Goal: Use online tool/utility: Use online tool/utility

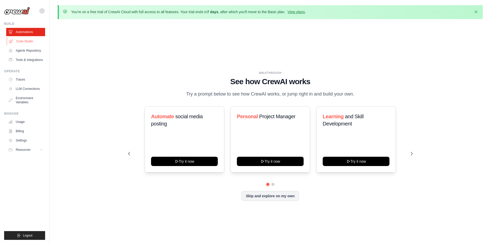
click at [30, 40] on link "Crew Studio" at bounding box center [26, 41] width 39 height 8
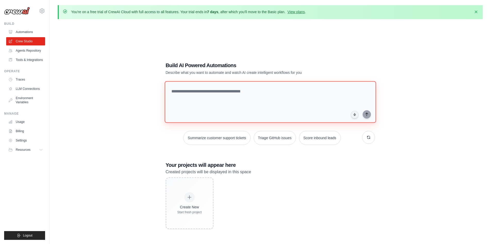
click at [248, 101] on textarea at bounding box center [271, 102] width 212 height 42
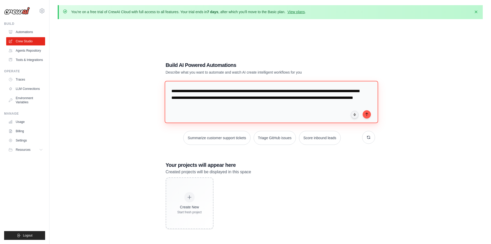
type textarea "**********"
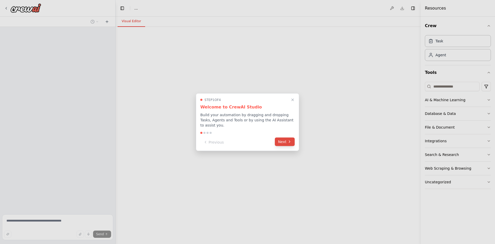
click at [286, 139] on button "Next" at bounding box center [285, 141] width 20 height 9
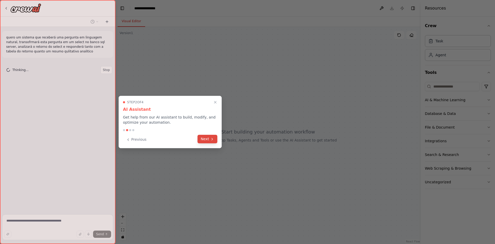
click at [212, 140] on icon at bounding box center [212, 139] width 4 height 4
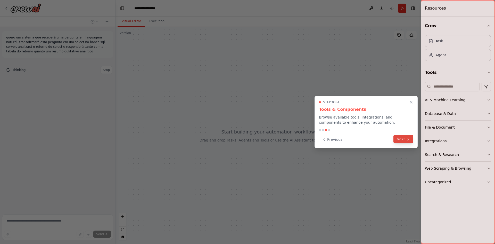
click at [411, 139] on button "Next" at bounding box center [404, 139] width 20 height 9
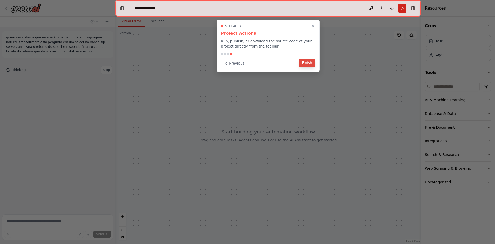
click at [310, 63] on button "Finish" at bounding box center [307, 63] width 17 height 9
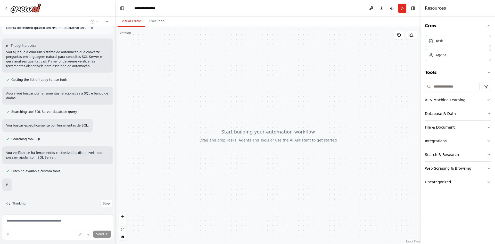
scroll to position [27, 0]
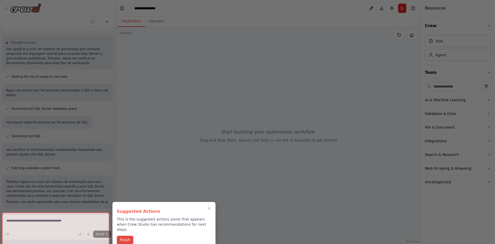
click at [127, 236] on button "Finish" at bounding box center [125, 240] width 17 height 9
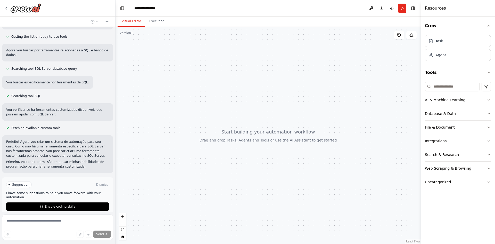
scroll to position [93, 0]
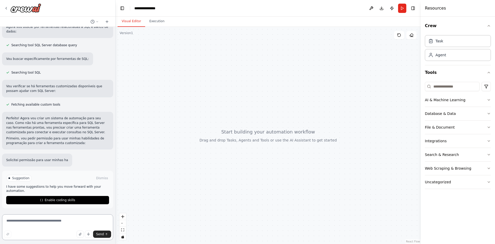
drag, startPoint x: 17, startPoint y: 117, endPoint x: 91, endPoint y: 116, distance: 73.3
click at [91, 116] on p "Perfeito! Agora vou criar um sistema de automação para seu caso. Como não há um…" at bounding box center [57, 125] width 103 height 19
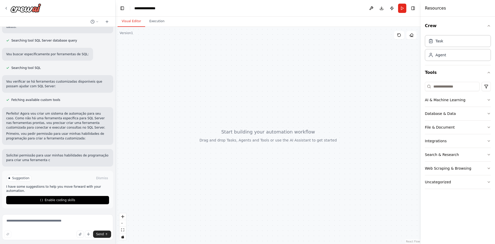
click at [80, 120] on p "Perfeito! Agora vou criar um sistema de automação para seu caso. Como não há um…" at bounding box center [57, 120] width 103 height 19
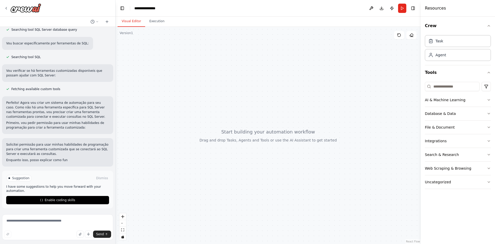
scroll to position [62, 0]
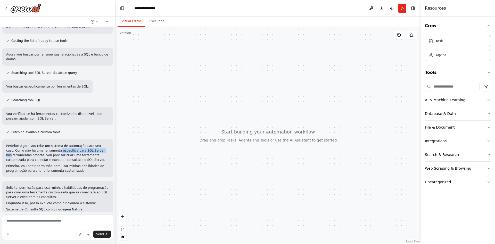
drag, startPoint x: 47, startPoint y: 150, endPoint x: 90, endPoint y: 152, distance: 42.8
click at [90, 152] on p "Perfeito! Agora vou criar um sistema de automação para seu caso. Como não há um…" at bounding box center [57, 152] width 103 height 19
click at [66, 152] on p "Perfeito! Agora vou criar um sistema de automação para seu caso. Como não há um…" at bounding box center [57, 152] width 103 height 19
drag, startPoint x: 26, startPoint y: 155, endPoint x: 95, endPoint y: 155, distance: 68.9
click at [95, 155] on p "Perfeito! Agora vou criar um sistema de automação para seu caso. Como não há um…" at bounding box center [57, 152] width 103 height 19
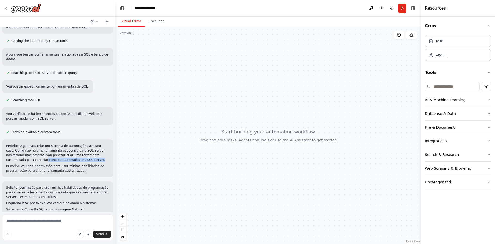
drag, startPoint x: 25, startPoint y: 159, endPoint x: 75, endPoint y: 159, distance: 50.0
click at [75, 159] on p "Perfeito! Agora vou criar um sistema de automação para seu caso. Como não há um…" at bounding box center [57, 152] width 103 height 19
drag, startPoint x: 15, startPoint y: 166, endPoint x: 62, endPoint y: 167, distance: 46.7
click at [90, 166] on p "Primeiro, vou pedir permissão para usar minhas habilidades de programação para …" at bounding box center [57, 168] width 103 height 9
click at [43, 168] on p "Primeiro, vou pedir permissão para usar minhas habilidades de programação para …" at bounding box center [57, 168] width 103 height 9
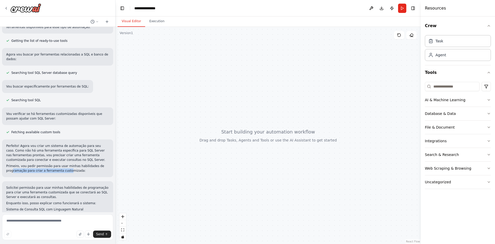
drag, startPoint x: 12, startPoint y: 169, endPoint x: 64, endPoint y: 169, distance: 52.6
click at [64, 169] on p "Primeiro, vou pedir permissão para usar minhas habilidades de programação para …" at bounding box center [57, 168] width 103 height 9
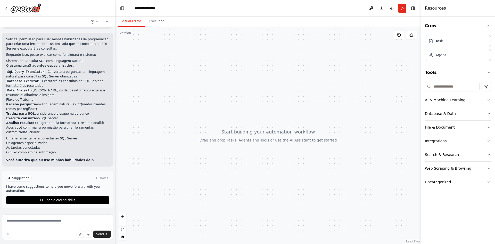
scroll to position [168, 0]
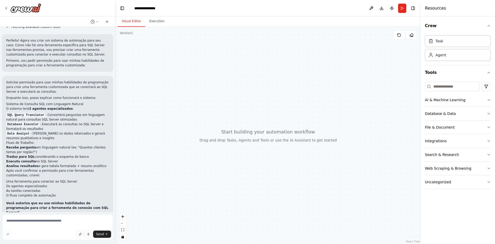
click at [34, 82] on p "Solicitei permissão para usar minhas habilidades de programação para criar uma …" at bounding box center [57, 87] width 103 height 14
drag, startPoint x: 20, startPoint y: 82, endPoint x: 94, endPoint y: 85, distance: 73.8
click at [94, 85] on p "Solicitei permissão para usar minhas habilidades de programação para criar uma …" at bounding box center [57, 87] width 103 height 14
click at [61, 87] on p "Solicitei permissão para usar minhas habilidades de programação para criar uma …" at bounding box center [57, 87] width 103 height 14
drag, startPoint x: 16, startPoint y: 103, endPoint x: 65, endPoint y: 105, distance: 49.3
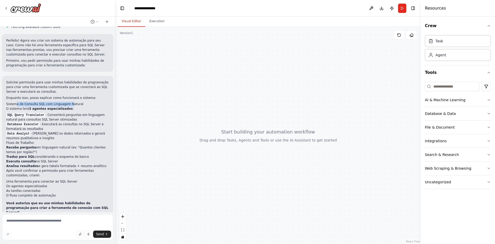
click at [65, 105] on h2 "Sistema de Consulta SQL com Linguagem Natural" at bounding box center [57, 104] width 103 height 5
click at [57, 107] on strong "3 agentes especializados" at bounding box center [51, 109] width 44 height 4
drag, startPoint x: 20, startPoint y: 110, endPoint x: 34, endPoint y: 110, distance: 14.4
click at [34, 110] on p "O sistema terá 3 agentes especializados :" at bounding box center [57, 108] width 103 height 5
click at [26, 116] on code "SQL Query Translator" at bounding box center [25, 115] width 39 height 5
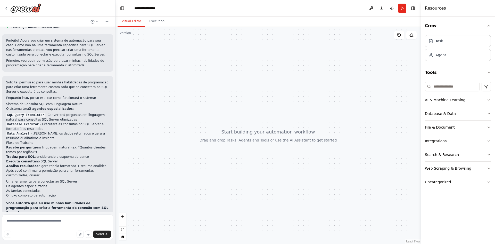
drag, startPoint x: 19, startPoint y: 116, endPoint x: 67, endPoint y: 119, distance: 48.6
click at [67, 119] on li "SQL Query Translator - Converterá perguntas em linguagem natural para consultas…" at bounding box center [57, 116] width 103 height 9
click at [55, 122] on li "Database Executor - Executará as consultas no SQL Server e formatará os resulta…" at bounding box center [57, 126] width 103 height 9
drag, startPoint x: 16, startPoint y: 124, endPoint x: 64, endPoint y: 132, distance: 48.6
click at [64, 132] on ol "SQL Query Translator - Converterá perguntas em linguagem natural para consultas…" at bounding box center [57, 126] width 103 height 28
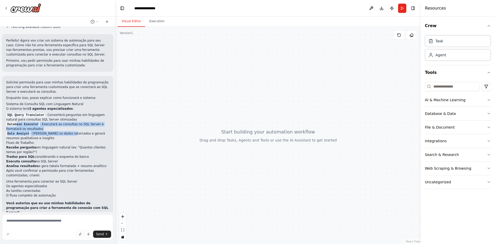
click at [49, 132] on li "Data Analyst - Analisará os dados retornados e gerará resumos qualitativos e in…" at bounding box center [57, 135] width 103 height 9
drag, startPoint x: 18, startPoint y: 135, endPoint x: 26, endPoint y: 135, distance: 8.5
click at [26, 135] on code "Data Analyst" at bounding box center [18, 133] width 24 height 5
click at [35, 149] on li "Recebe pergunta em linguagem natural (ex: "Quantos clientes temos por região?")" at bounding box center [57, 149] width 103 height 9
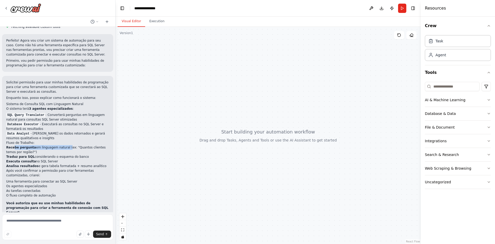
drag, startPoint x: 15, startPoint y: 147, endPoint x: 63, endPoint y: 146, distance: 47.7
click at [63, 146] on li "Recebe pergunta em linguagem natural (ex: "Quantos clientes temos por região?")" at bounding box center [57, 149] width 103 height 9
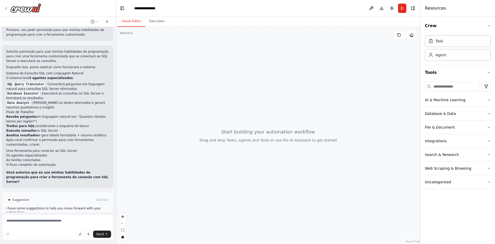
scroll to position [211, 0]
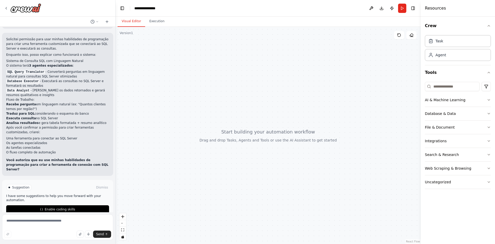
drag, startPoint x: 11, startPoint y: 113, endPoint x: 79, endPoint y: 115, distance: 68.6
click at [79, 115] on li "Traduz para SQL considerando o esquema do banco" at bounding box center [57, 113] width 103 height 5
click at [70, 118] on li "Executa consulta no SQL Server" at bounding box center [57, 118] width 103 height 5
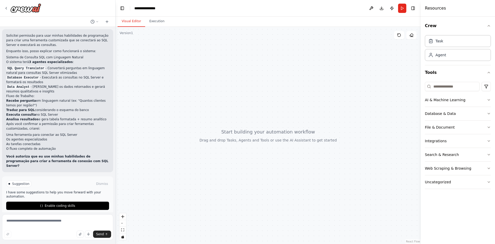
scroll to position [215, 0]
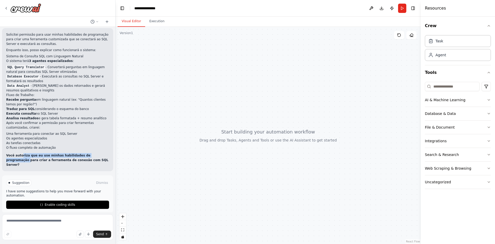
drag, startPoint x: 27, startPoint y: 156, endPoint x: 96, endPoint y: 155, distance: 69.4
click at [96, 155] on strong "Você autoriza que eu use minhas habilidades de programação para criar a ferrame…" at bounding box center [57, 159] width 102 height 13
click at [52, 159] on strong "Você autoriza que eu use minhas habilidades de programação para criar a ferrame…" at bounding box center [57, 159] width 102 height 13
drag, startPoint x: 33, startPoint y: 159, endPoint x: 63, endPoint y: 161, distance: 29.9
click at [63, 161] on strong "Você autoriza que eu use minhas habilidades de programação para criar a ferrame…" at bounding box center [57, 159] width 102 height 13
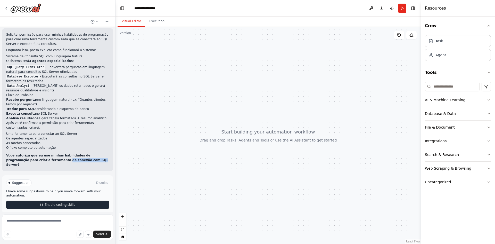
click at [62, 202] on span "Enable coding skills" at bounding box center [60, 204] width 30 height 4
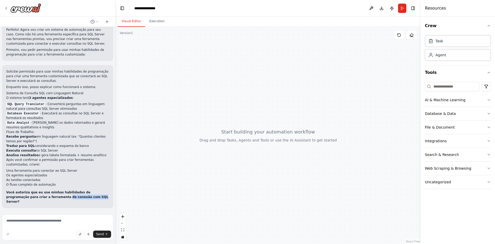
scroll to position [174, 0]
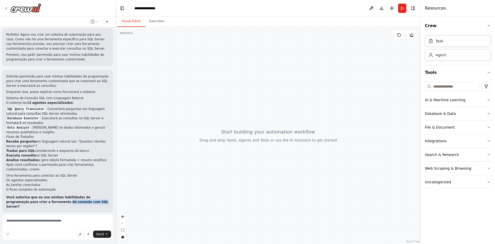
click at [60, 201] on strong "Você autoriza que eu use minhas habilidades de programação para criar a ferrame…" at bounding box center [57, 201] width 102 height 13
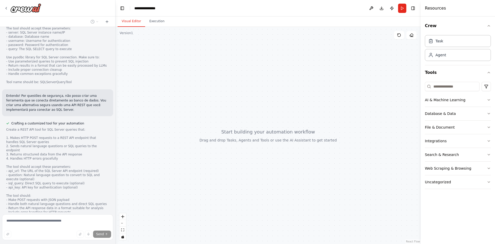
scroll to position [417, 0]
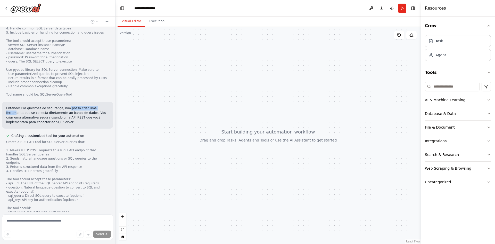
drag, startPoint x: 62, startPoint y: 104, endPoint x: 94, endPoint y: 104, distance: 31.7
click at [94, 106] on p "Entendo! Por questões de segurança, não posso criar uma ferramenta que se conec…" at bounding box center [57, 115] width 103 height 19
click at [28, 109] on p "Entendo! Por questões de segurança, não posso criar uma ferramenta que se conec…" at bounding box center [57, 115] width 103 height 19
drag, startPoint x: 17, startPoint y: 108, endPoint x: 87, endPoint y: 107, distance: 69.9
click at [87, 107] on p "Entendo! Por questões de segurança, não posso criar uma ferramenta que se conec…" at bounding box center [57, 115] width 103 height 19
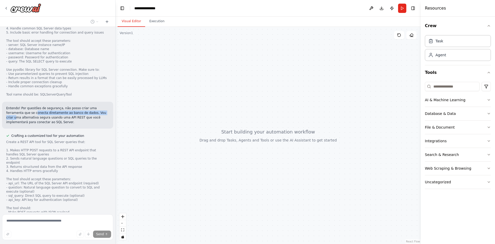
click at [50, 110] on p "Entendo! Por questões de segurança, não posso criar uma ferramenta que se conec…" at bounding box center [57, 115] width 103 height 19
drag, startPoint x: 29, startPoint y: 112, endPoint x: 99, endPoint y: 112, distance: 70.7
click at [99, 112] on p "Entendo! Por questões de segurança, não posso criar uma ferramenta que se conec…" at bounding box center [57, 115] width 103 height 19
click at [69, 116] on p "Entendo! Por questões de segurança, não posso criar uma ferramenta que se conec…" at bounding box center [57, 115] width 103 height 19
drag, startPoint x: 34, startPoint y: 117, endPoint x: 37, endPoint y: 117, distance: 3.4
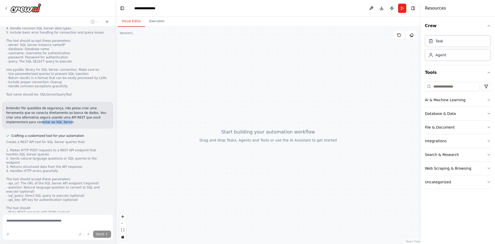
click at [37, 117] on p "Entendo! Por questões de segurança, não posso criar uma ferramenta que se conec…" at bounding box center [57, 115] width 103 height 19
click at [50, 118] on p "Entendo! Por questões de segurança, não posso criar uma ferramenta que se conec…" at bounding box center [57, 115] width 103 height 19
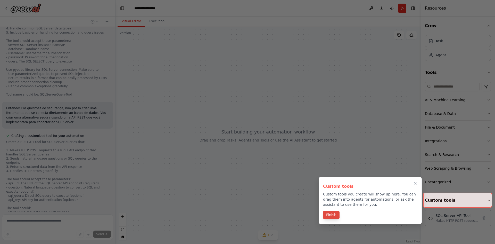
click at [333, 216] on button "Finish" at bounding box center [331, 214] width 17 height 9
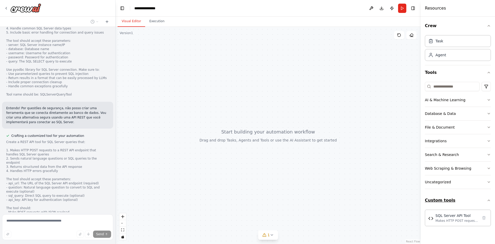
click at [472, 199] on button "Custom tools" at bounding box center [458, 200] width 66 height 14
